Goal: Book appointment/travel/reservation

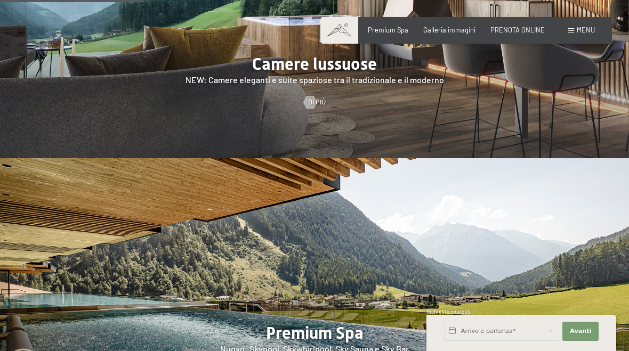
scroll to position [952, 0]
click at [501, 336] on input "text" at bounding box center [501, 331] width 115 height 19
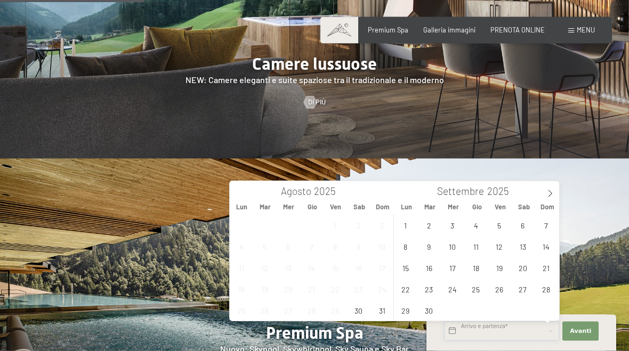
scroll to position [952, 0]
click at [552, 198] on span at bounding box center [550, 190] width 18 height 18
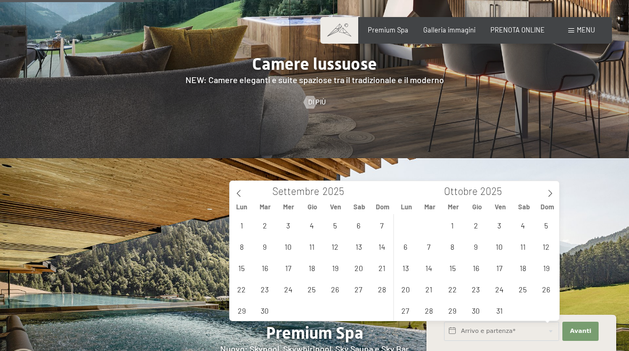
click at [549, 196] on icon at bounding box center [549, 193] width 7 height 7
click at [553, 198] on span at bounding box center [550, 190] width 18 height 18
click at [549, 199] on span at bounding box center [550, 190] width 18 height 18
type input "2026"
click at [243, 318] on span "29" at bounding box center [241, 310] width 21 height 21
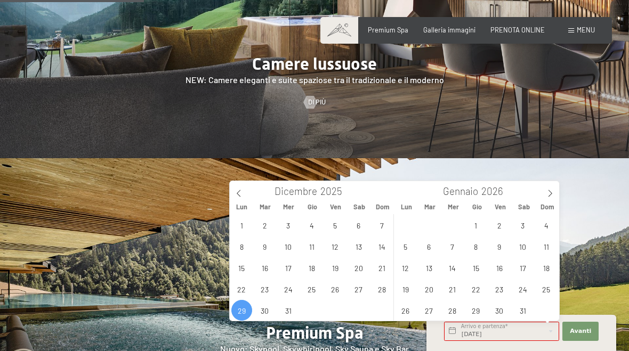
click at [508, 218] on div "29 30 31 1 2 3 4 5 6 7 8 9 10 11 12 13 14 15 16 17 18 19 20 21 22 23 24 25 26 2…" at bounding box center [476, 267] width 164 height 107
click at [503, 229] on span "2" at bounding box center [499, 225] width 21 height 21
type input "Lun. 29/12/2025 - Ven. 02/01/2026"
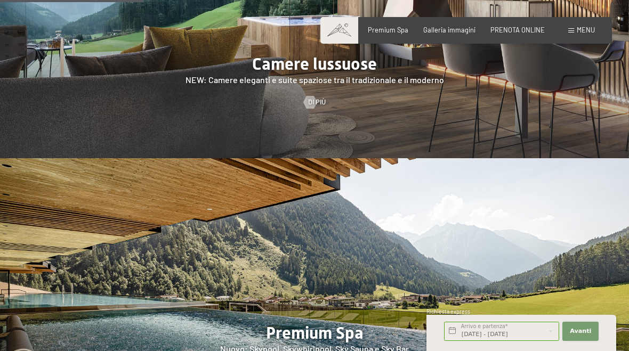
click at [583, 336] on button "Avanti Nascondere i campi dell'indirizzo" at bounding box center [580, 331] width 36 height 19
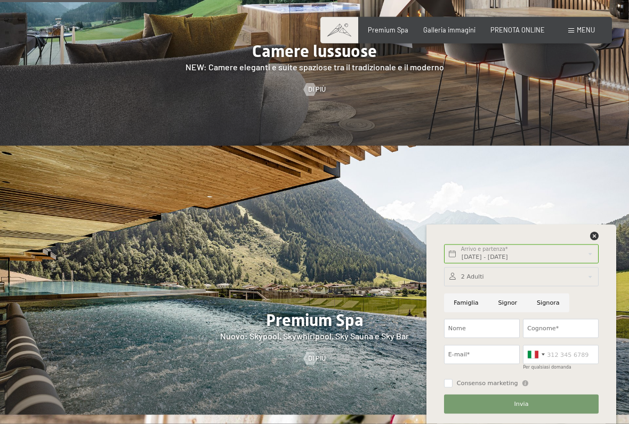
scroll to position [1039, 0]
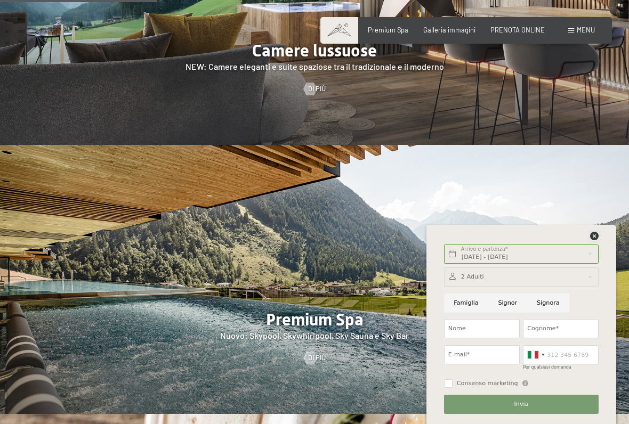
click at [593, 239] on icon at bounding box center [594, 236] width 9 height 9
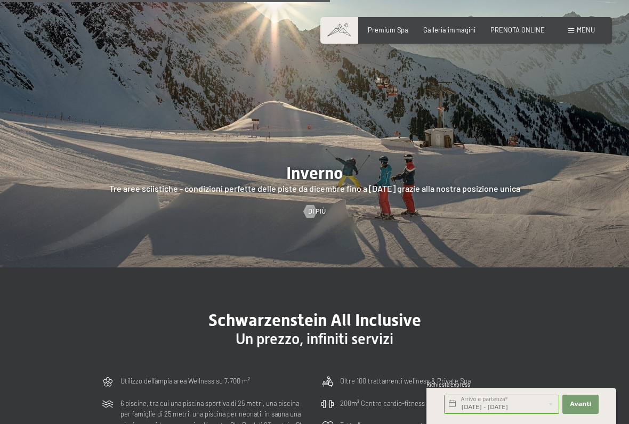
scroll to position [1994, 0]
click at [314, 211] on div at bounding box center [310, 211] width 7 height 13
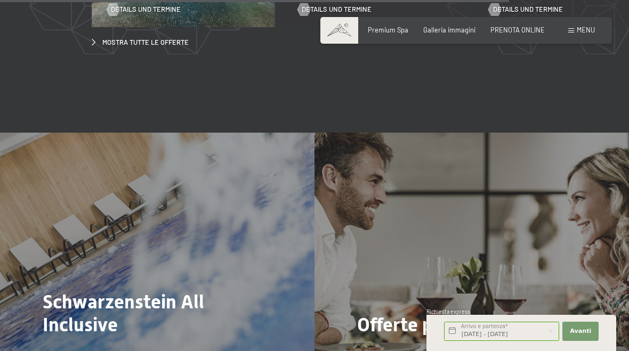
scroll to position [3102, 0]
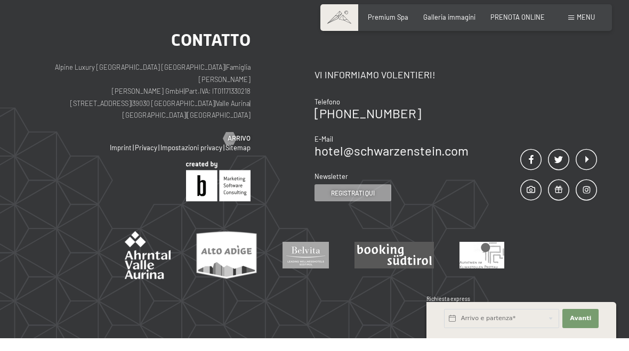
scroll to position [2973, 0]
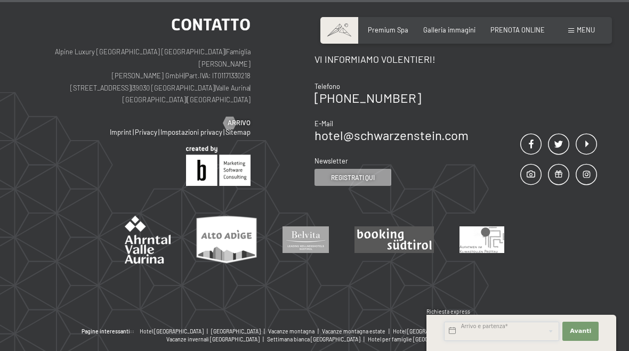
click at [511, 340] on input "text" at bounding box center [501, 331] width 115 height 19
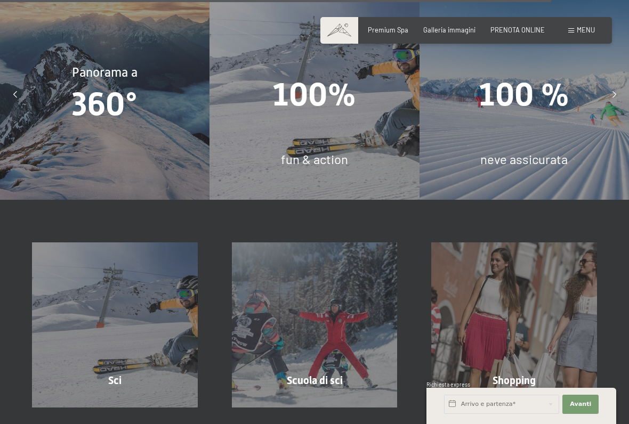
scroll to position [2542, 0]
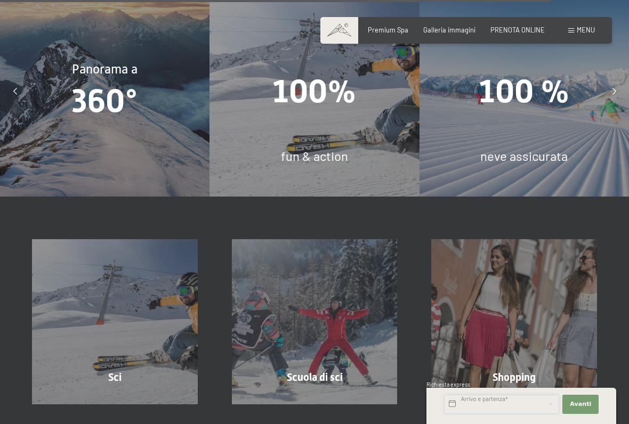
click at [454, 351] on input "text" at bounding box center [501, 404] width 115 height 19
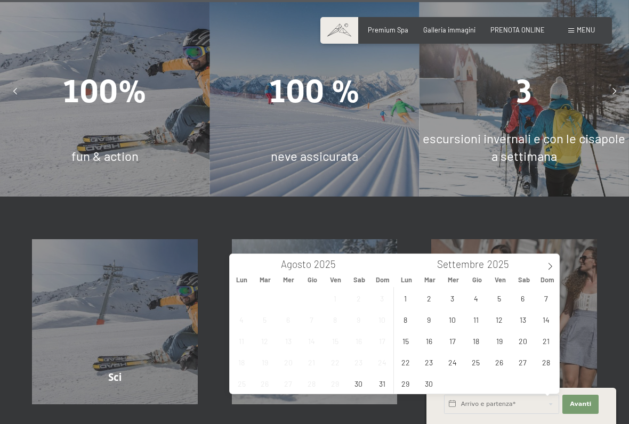
click at [545, 268] on span at bounding box center [550, 263] width 18 height 18
click at [554, 264] on span at bounding box center [550, 263] width 18 height 18
click at [552, 263] on icon at bounding box center [549, 266] width 7 height 7
click at [554, 351] on span "28" at bounding box center [546, 362] width 21 height 21
type input "[DATE]"
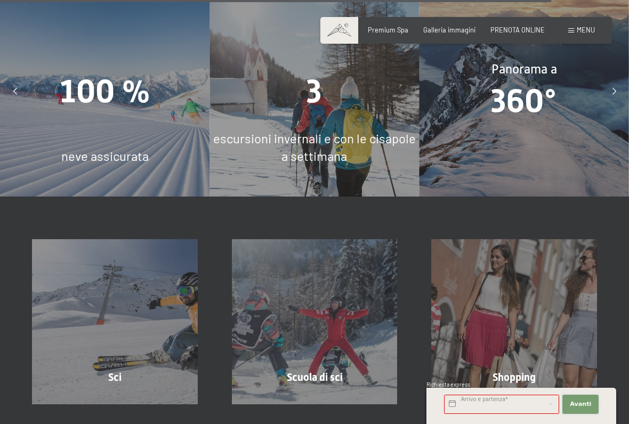
click at [583, 351] on span "Avanti" at bounding box center [580, 404] width 21 height 9
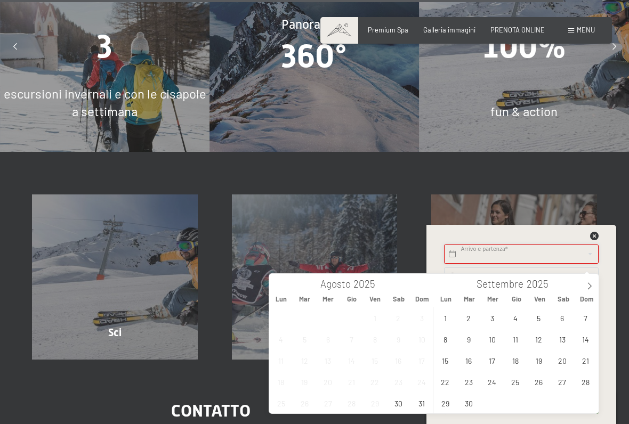
scroll to position [2609, 0]
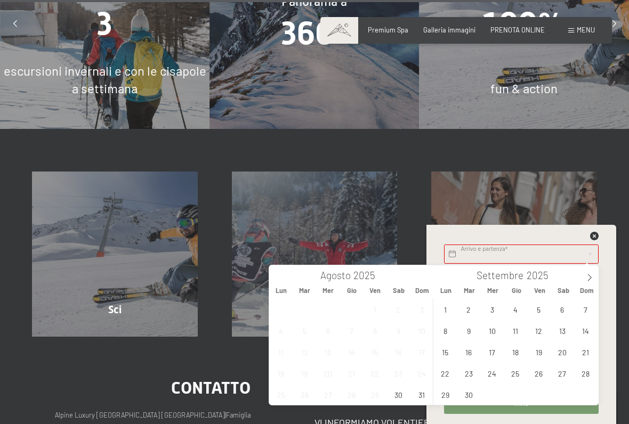
click at [590, 276] on icon at bounding box center [589, 277] width 7 height 7
click at [592, 272] on span at bounding box center [590, 275] width 18 height 18
click at [595, 275] on span at bounding box center [590, 275] width 18 height 18
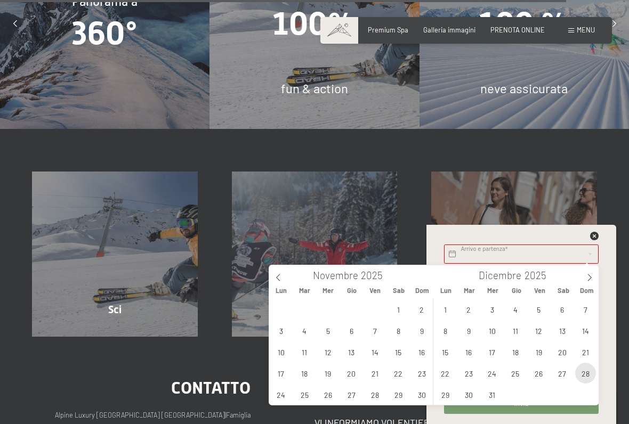
click at [588, 351] on span "28" at bounding box center [585, 373] width 21 height 21
type input "[DATE]"
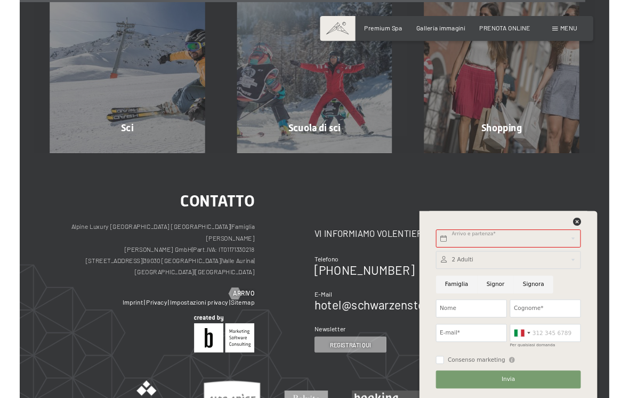
scroll to position [2783, 0]
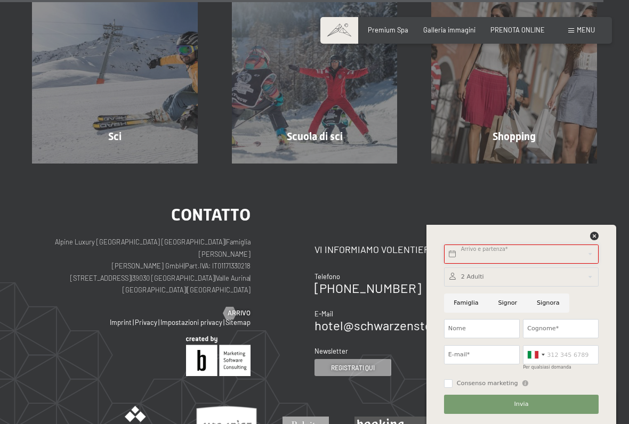
click at [476, 254] on input "text" at bounding box center [521, 254] width 155 height 19
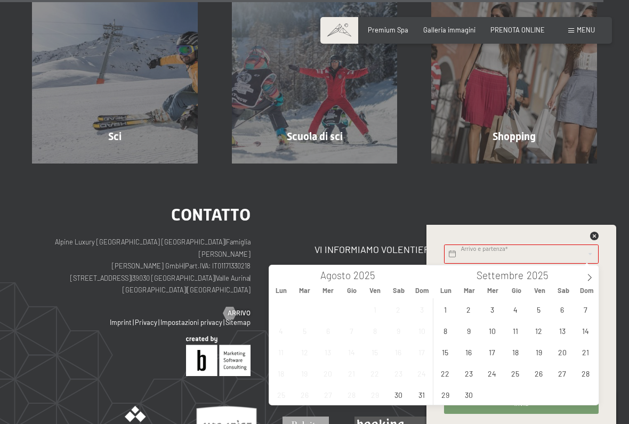
click at [593, 272] on span at bounding box center [590, 275] width 18 height 18
click at [592, 275] on icon at bounding box center [589, 277] width 7 height 7
click at [594, 274] on span at bounding box center [590, 275] width 18 height 18
click at [596, 276] on span at bounding box center [590, 275] width 18 height 18
type input "2026"
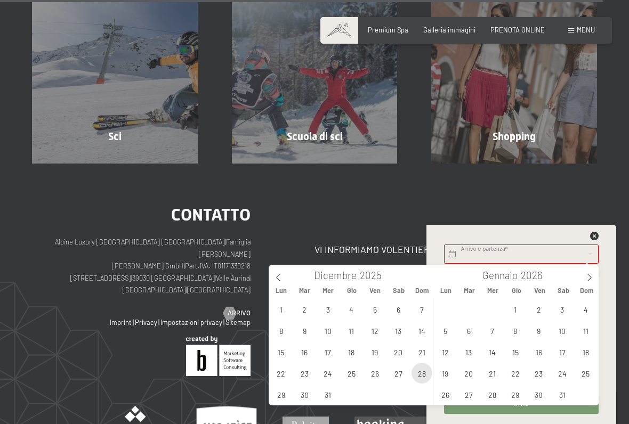
click at [426, 351] on span "28" at bounding box center [422, 373] width 21 height 21
click at [548, 312] on span "2" at bounding box center [538, 309] width 21 height 21
type input "[DATE] - [DATE]"
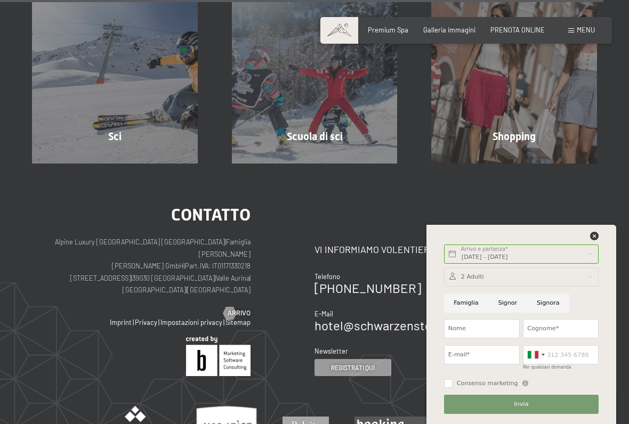
click at [529, 351] on button "Invia" at bounding box center [521, 404] width 155 height 19
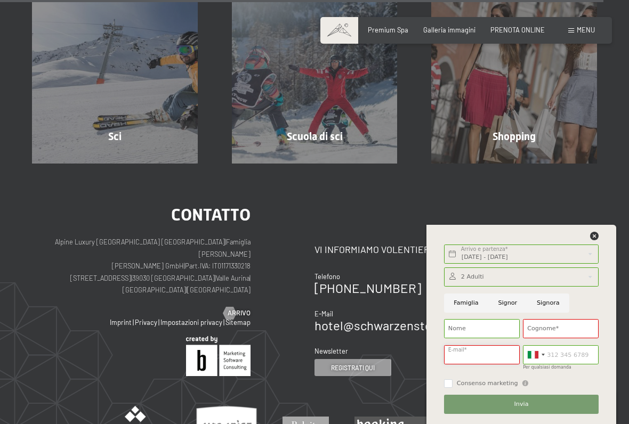
click at [475, 351] on input "E-mail*" at bounding box center [482, 354] width 76 height 19
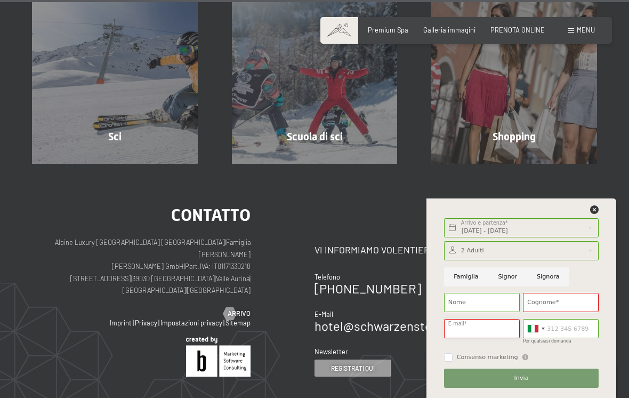
scroll to position [2840, 0]
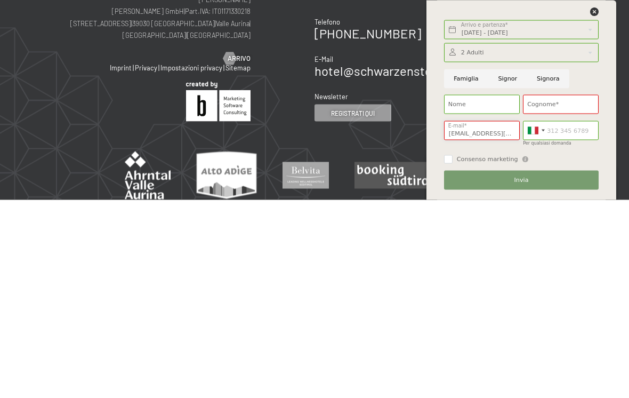
type input "[EMAIL_ADDRESS][DOMAIN_NAME]"
click at [468, 293] on input "Nome" at bounding box center [482, 302] width 76 height 19
type input "[PERSON_NAME]"
click at [552, 293] on input "Cognome*" at bounding box center [561, 302] width 76 height 19
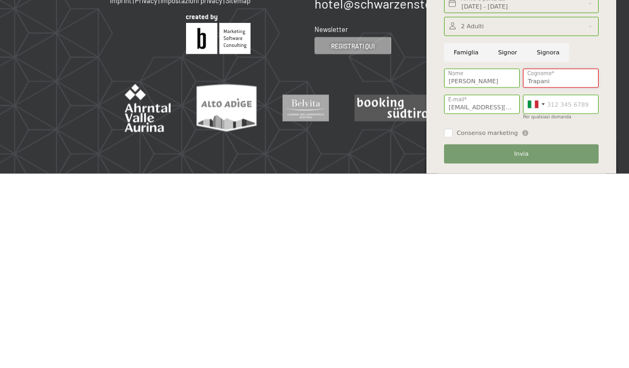
scroll to position [2911, 0]
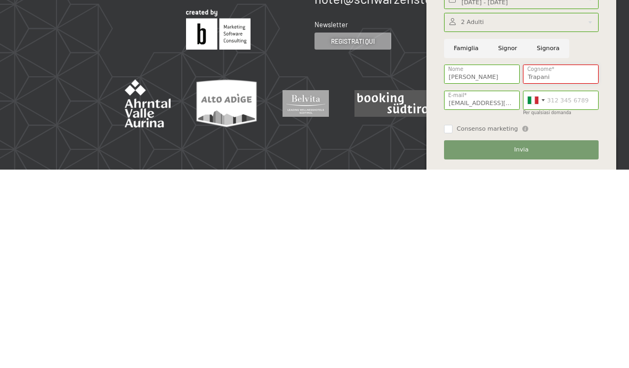
type input "Trapani"
click at [448, 323] on input "Consenso marketing" at bounding box center [448, 327] width 9 height 9
checkbox input "true"
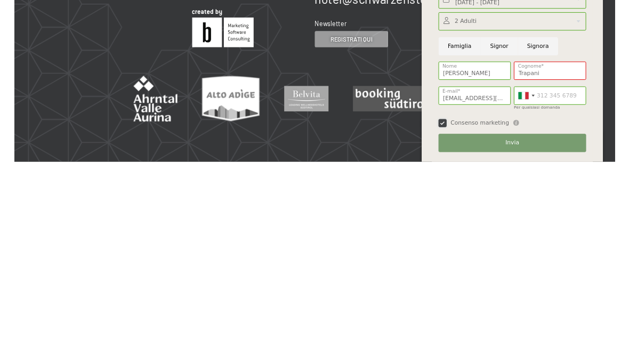
scroll to position [2973, 0]
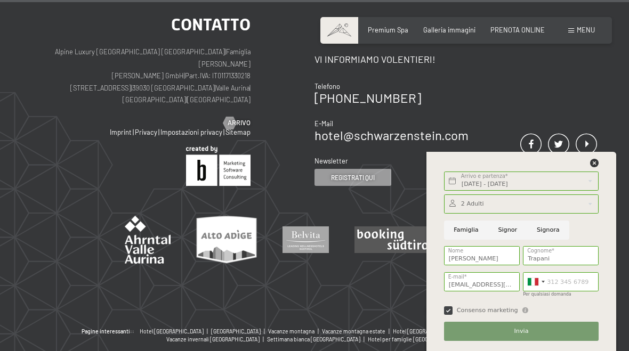
click at [572, 337] on button "Invia" at bounding box center [521, 331] width 155 height 19
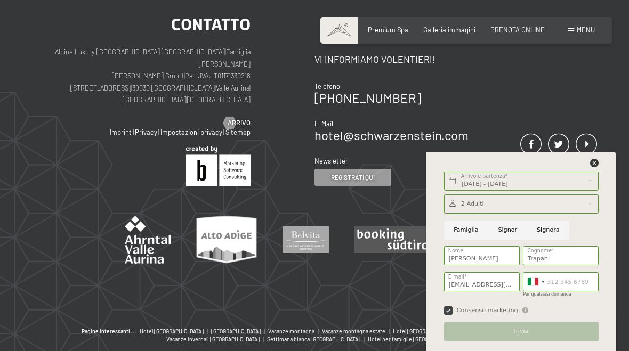
scroll to position [0, 0]
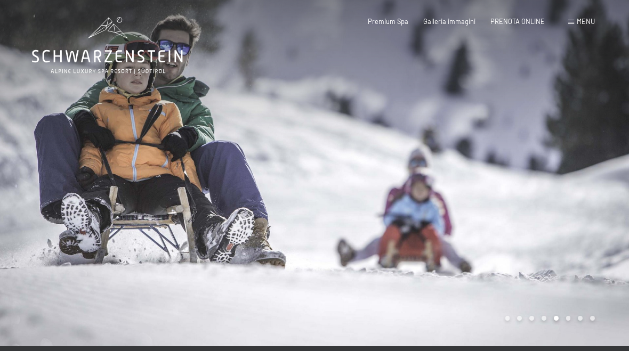
click at [584, 24] on span "Menu" at bounding box center [586, 21] width 18 height 9
